Goal: Information Seeking & Learning: Learn about a topic

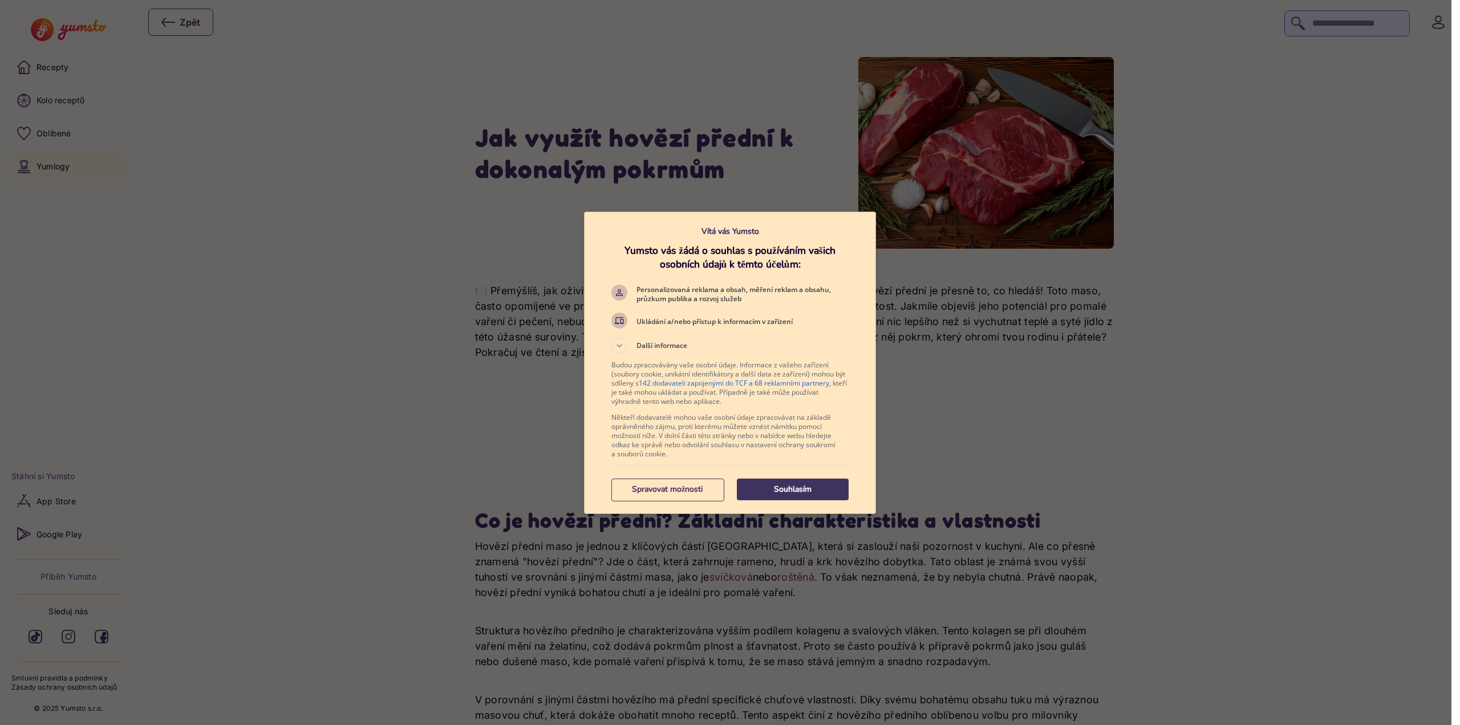
click at [806, 481] on button "Souhlasím" at bounding box center [793, 489] width 112 height 22
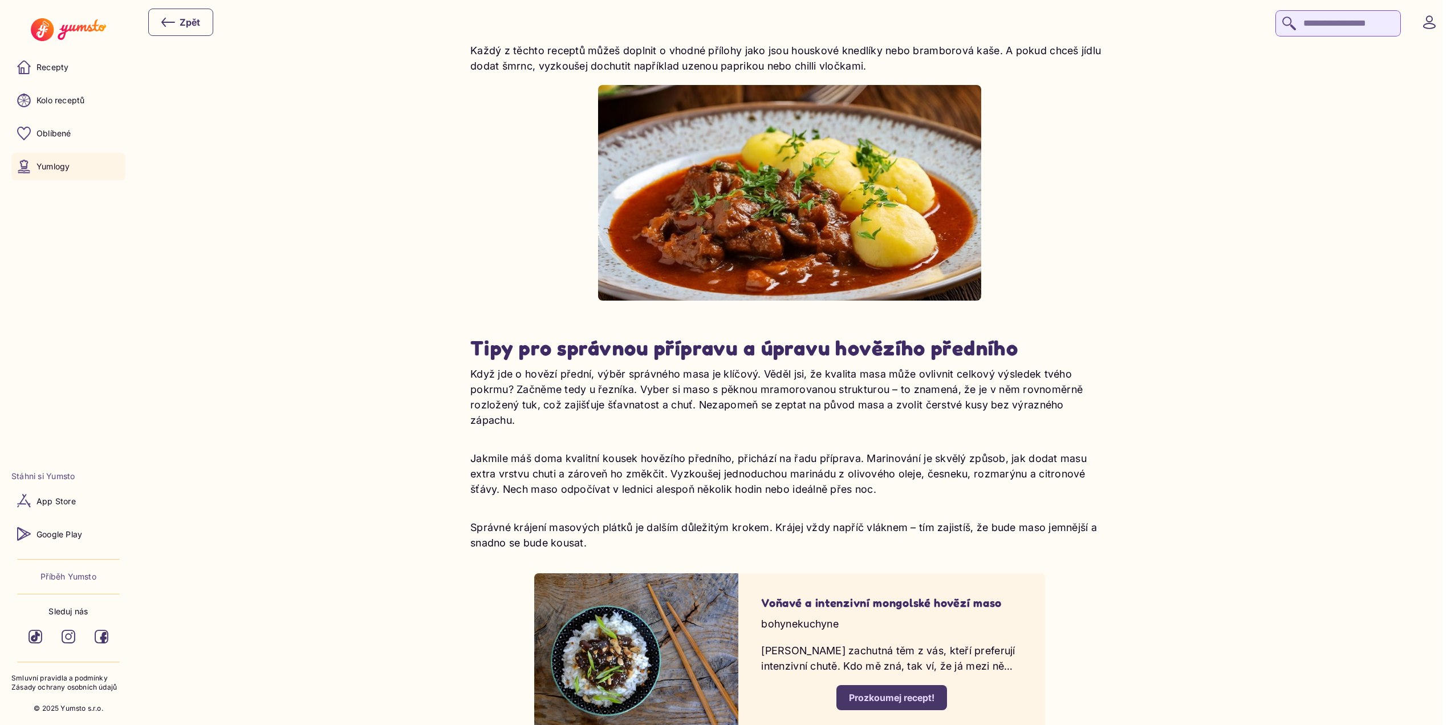
scroll to position [2680, 0]
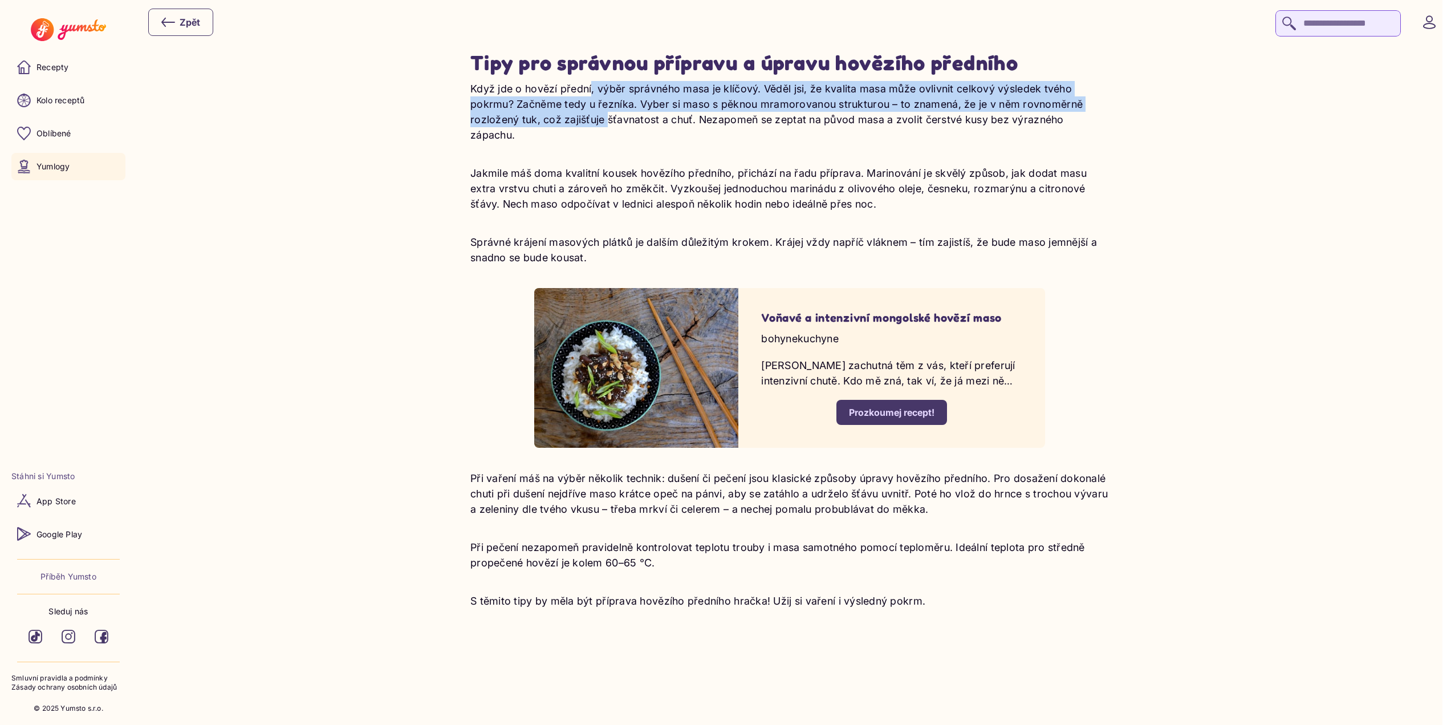
drag, startPoint x: 591, startPoint y: 86, endPoint x: 606, endPoint y: 121, distance: 38.6
click at [606, 121] on p "Když jde o hovězí přední, výběr správného masa je klíčový. Věděl jsi, že kvalit…" at bounding box center [789, 112] width 639 height 62
drag, startPoint x: 583, startPoint y: 162, endPoint x: 937, endPoint y: 194, distance: 354.9
click at [937, 194] on p "Jakmile máš doma kvalitní kousek hovězího předního, přichází na řadu příprava. …" at bounding box center [789, 188] width 639 height 46
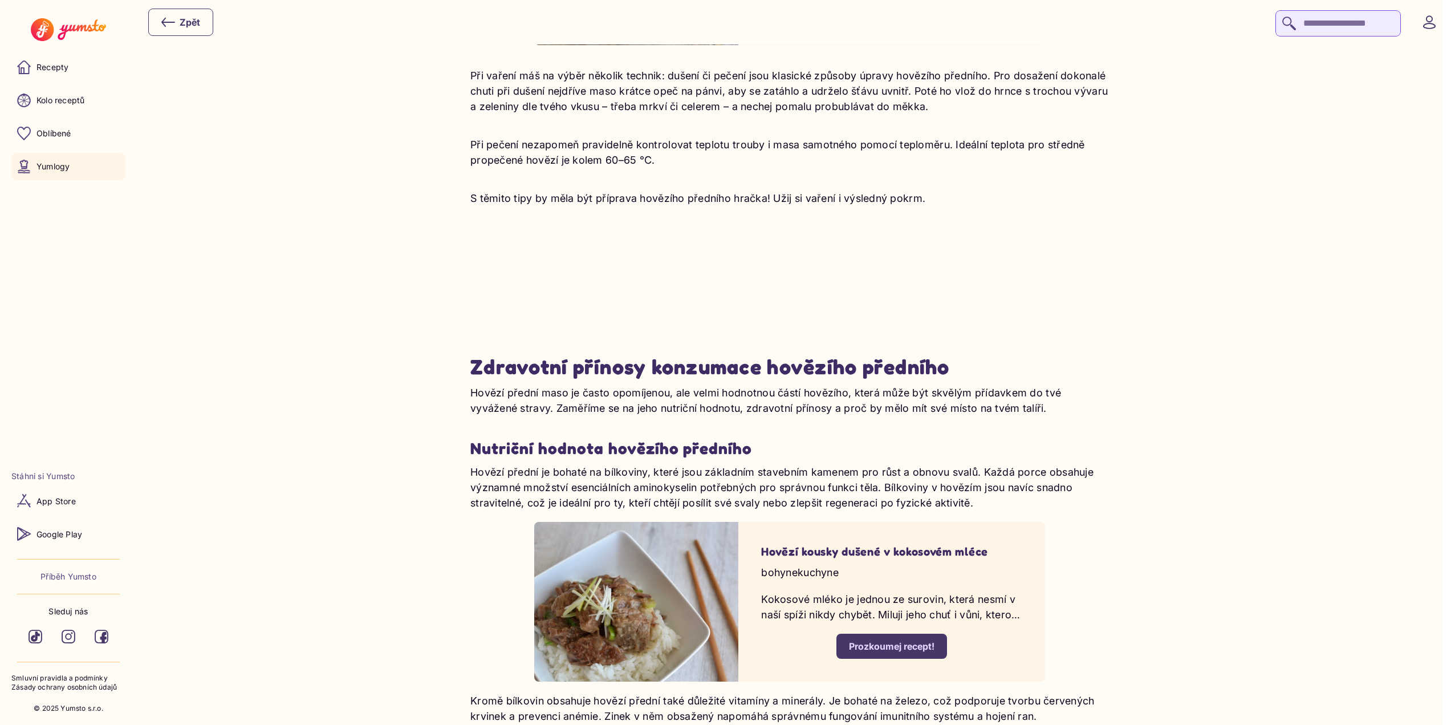
scroll to position [3193, 0]
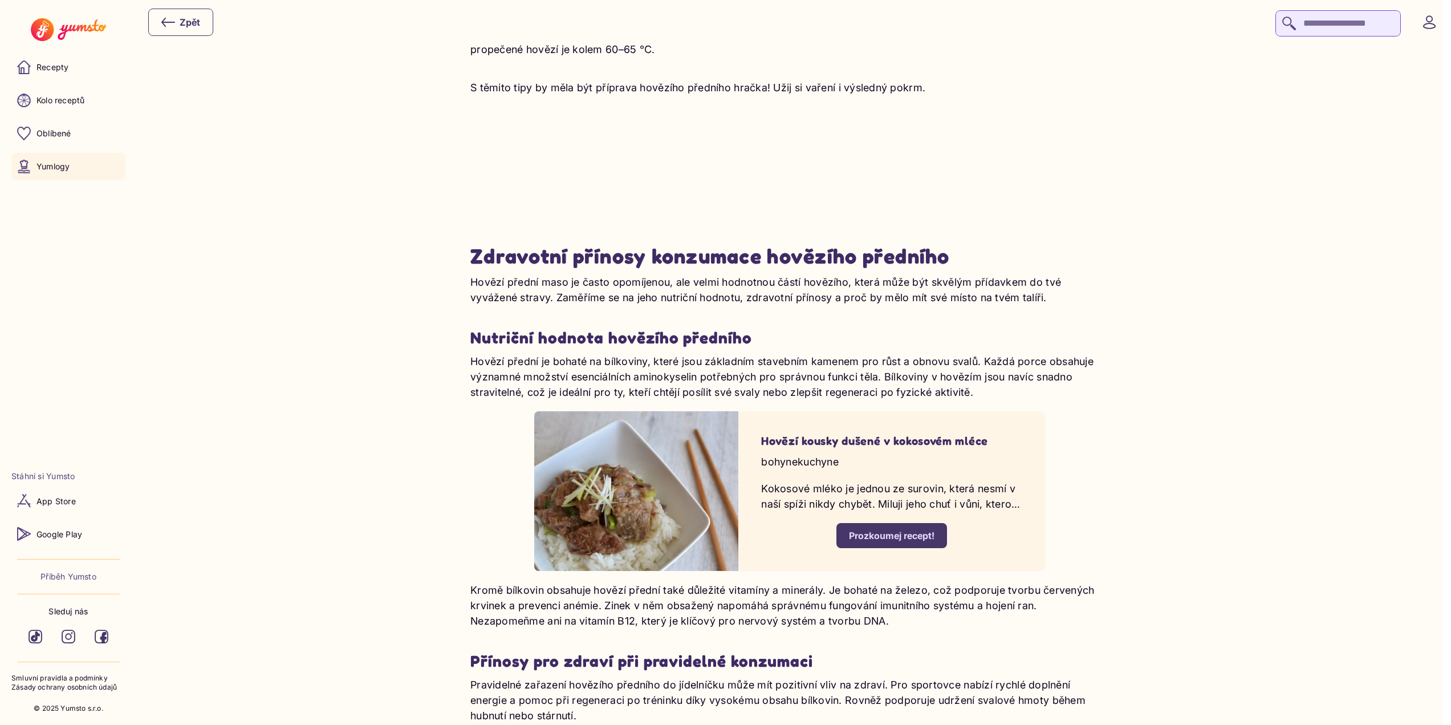
drag, startPoint x: 515, startPoint y: 259, endPoint x: 1136, endPoint y: 287, distance: 621.0
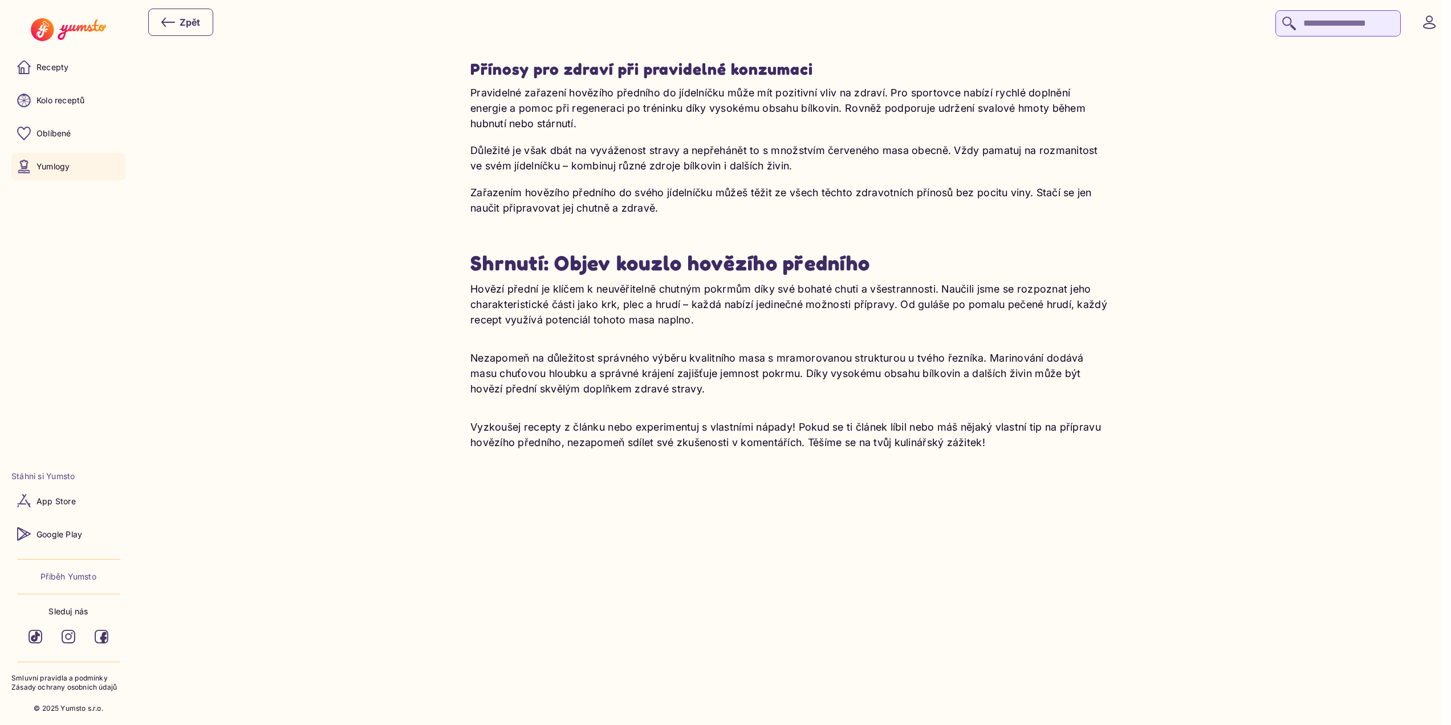
scroll to position [3820, 0]
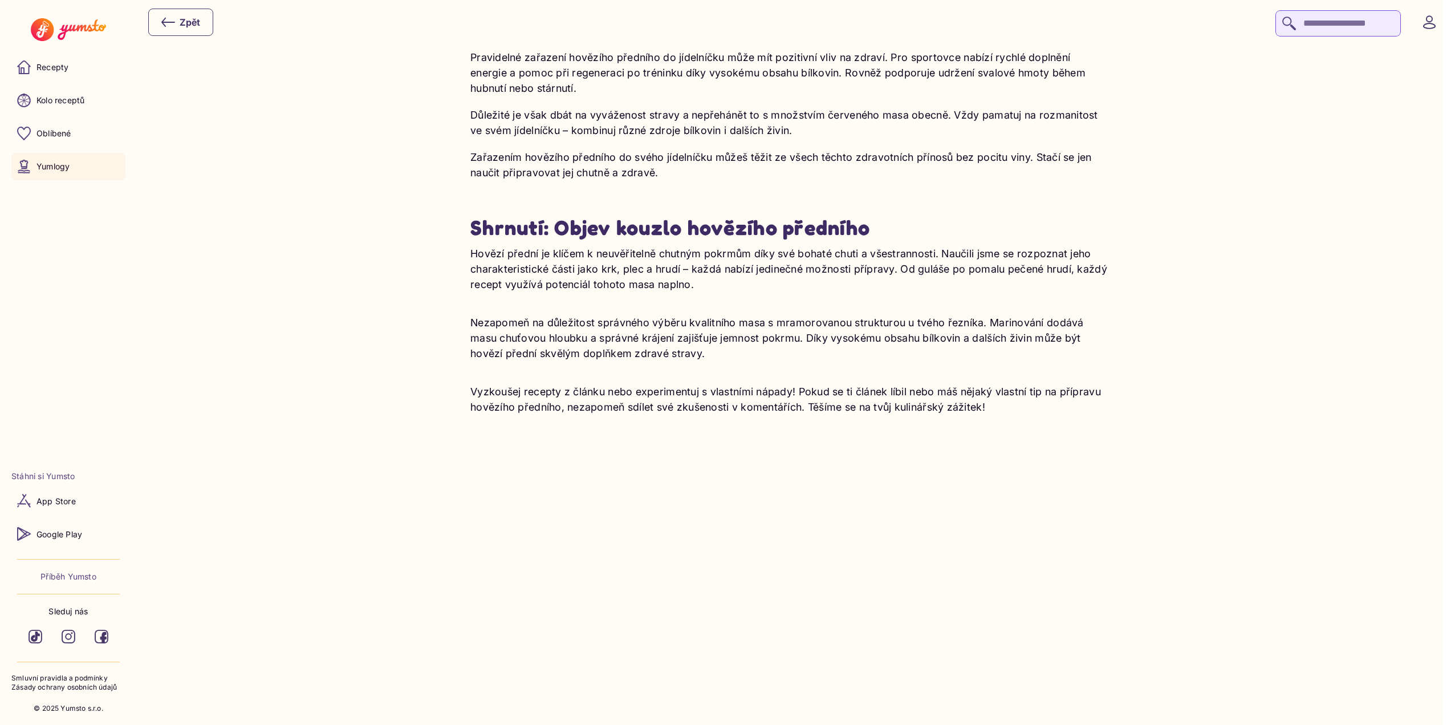
drag, startPoint x: 609, startPoint y: 239, endPoint x: 709, endPoint y: 266, distance: 103.3
click at [709, 266] on p "Hovězí přední je klíčem k neuvěřitelně chutným pokrmům díky své bohaté chuti a …" at bounding box center [789, 269] width 639 height 46
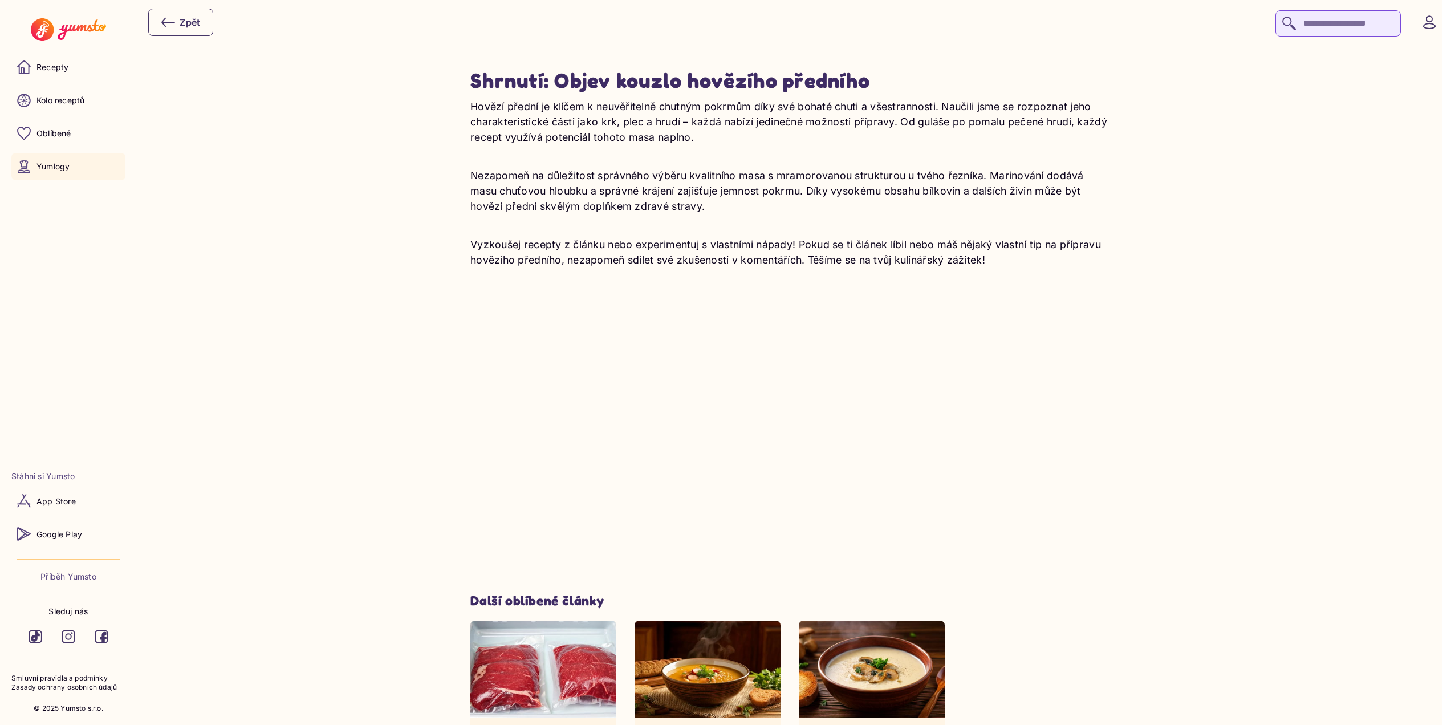
scroll to position [4057, 0]
